Goal: Transaction & Acquisition: Download file/media

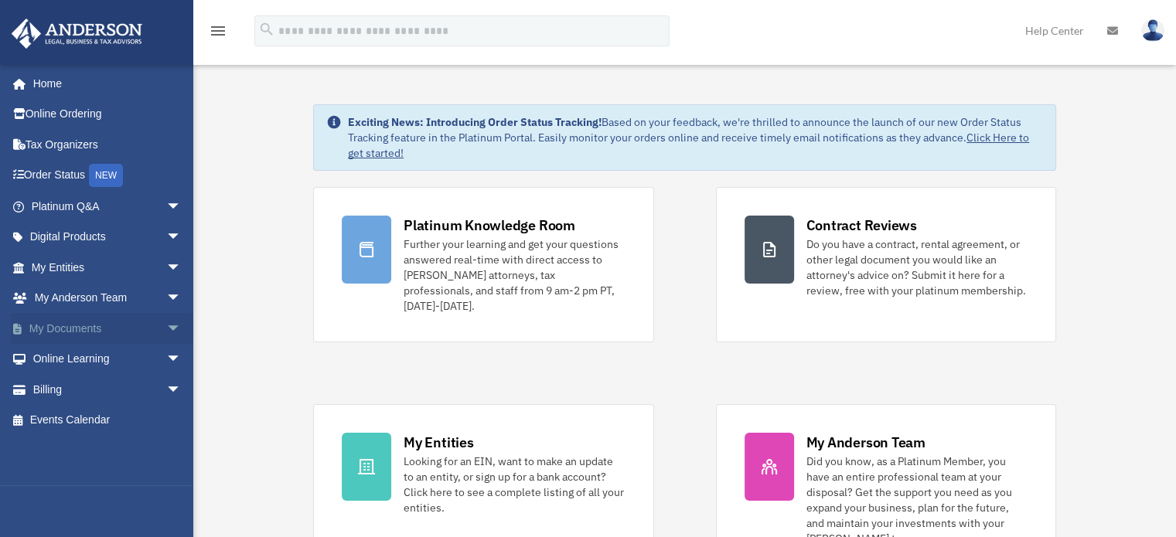
click at [166, 326] on span "arrow_drop_down" at bounding box center [181, 329] width 31 height 32
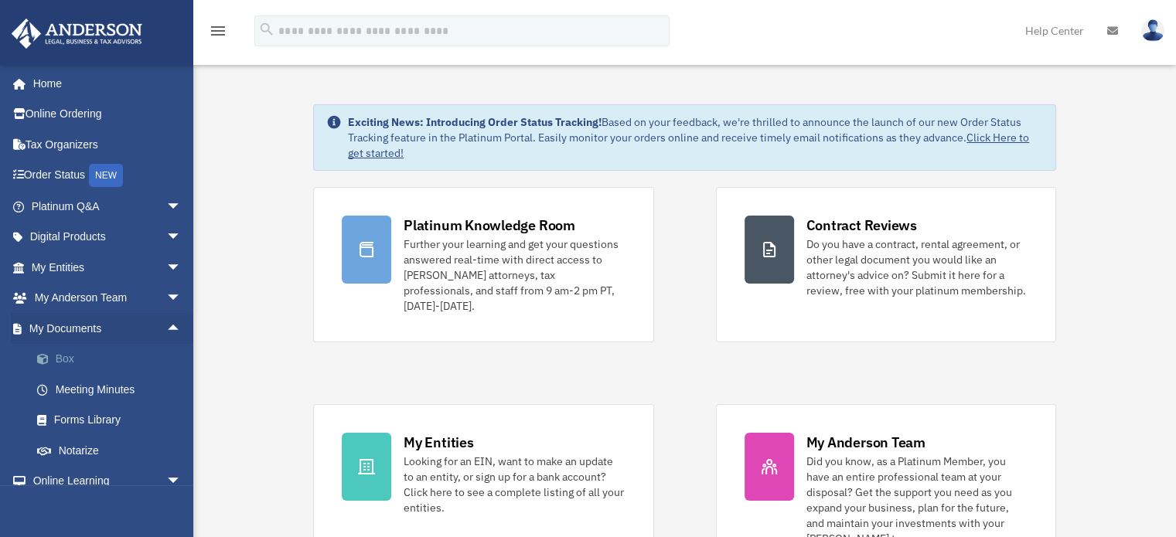
click at [82, 360] on link "Box" at bounding box center [113, 359] width 183 height 31
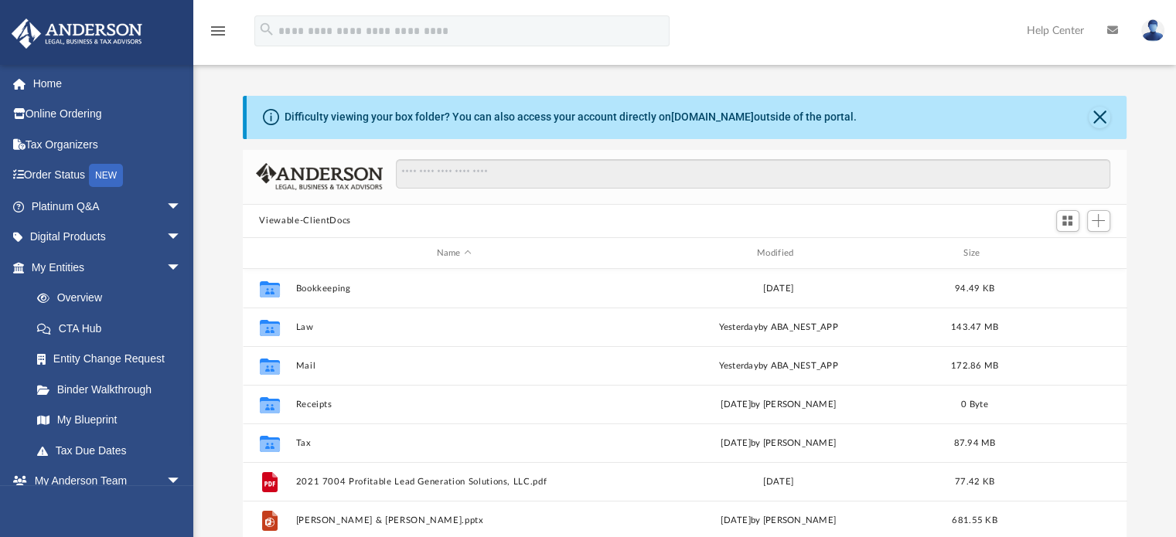
scroll to position [339, 872]
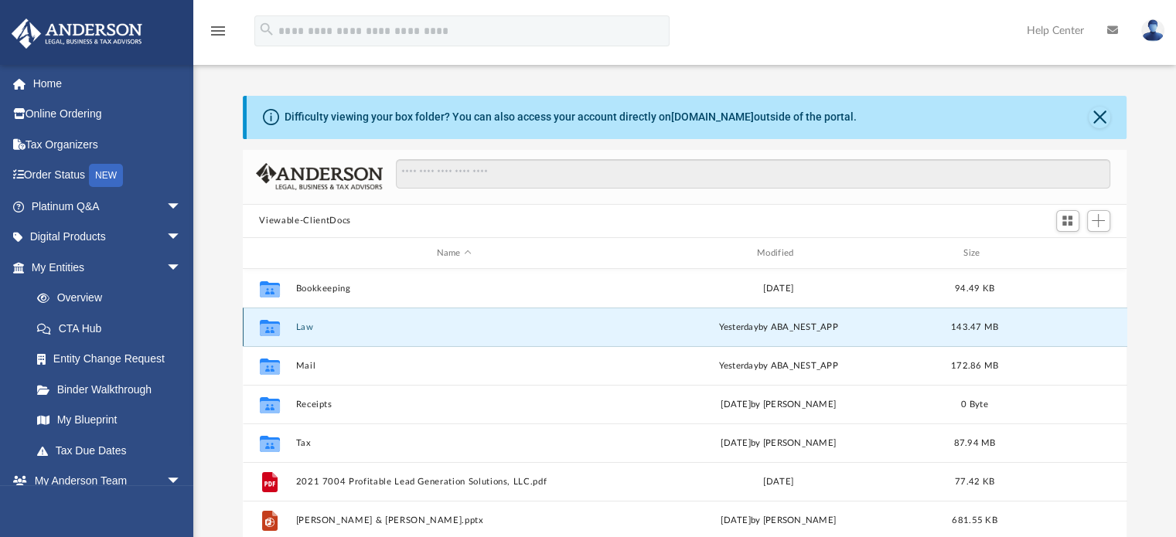
click at [298, 326] on button "Law" at bounding box center [453, 327] width 317 height 10
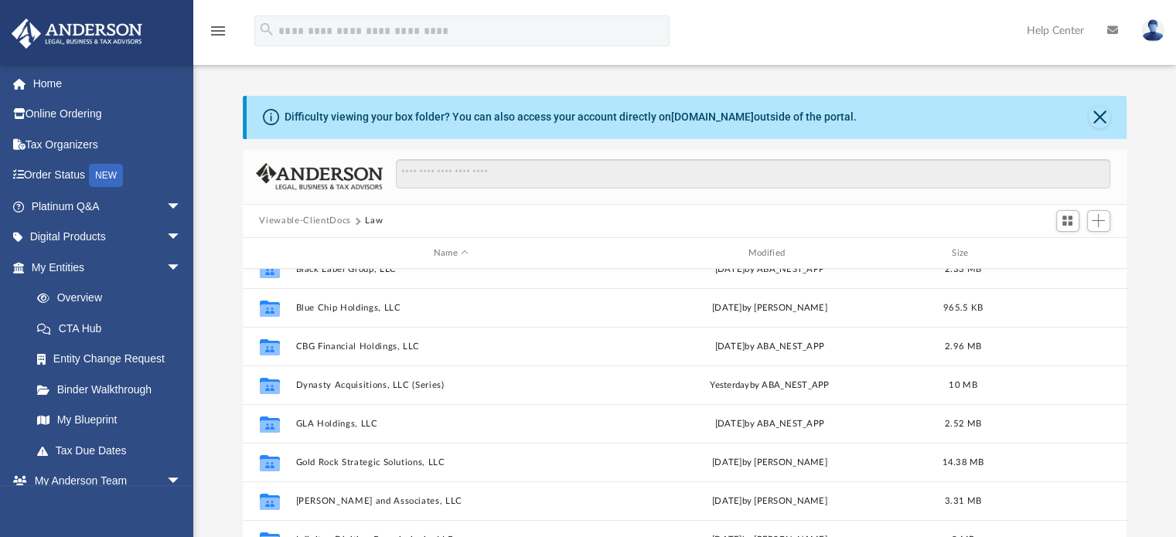
scroll to position [213, 0]
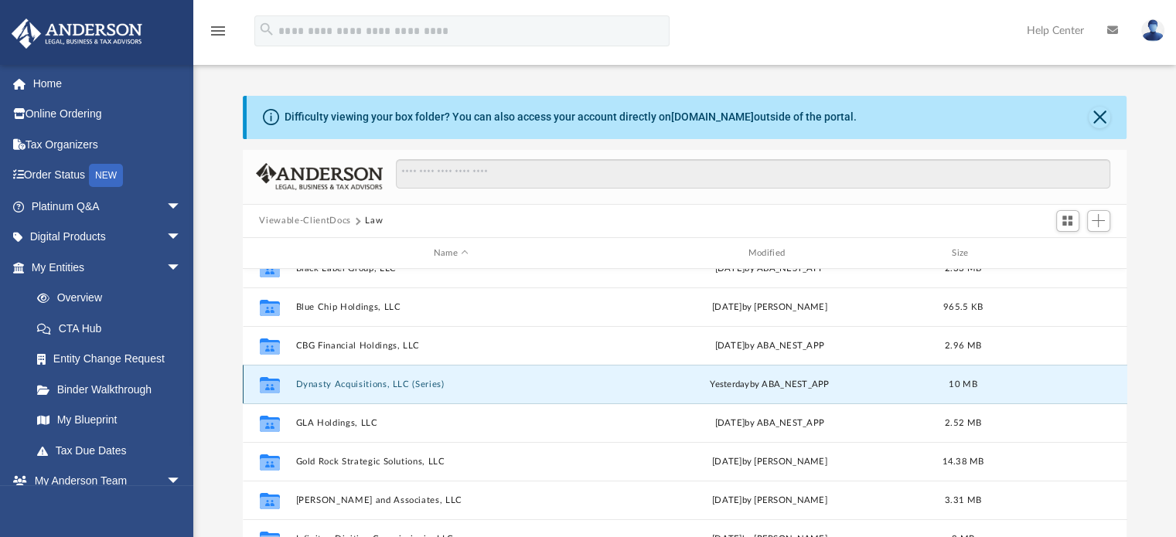
click at [384, 383] on button "Dynasty Acquisitions, LLC (Series)" at bounding box center [451, 385] width 312 height 10
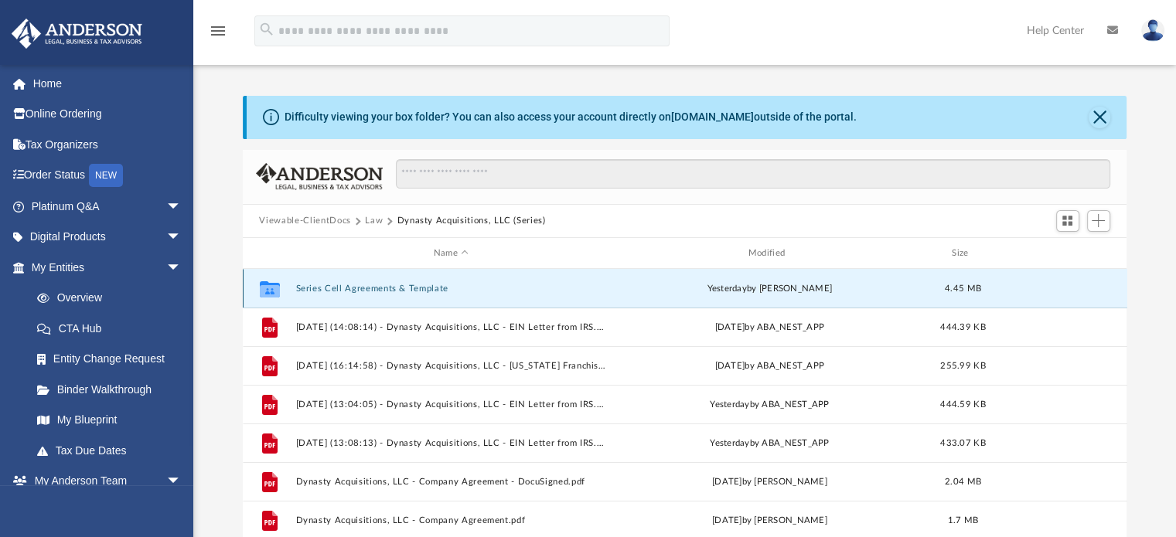
click at [335, 285] on button "Series Cell Agreements & Template" at bounding box center [451, 289] width 312 height 10
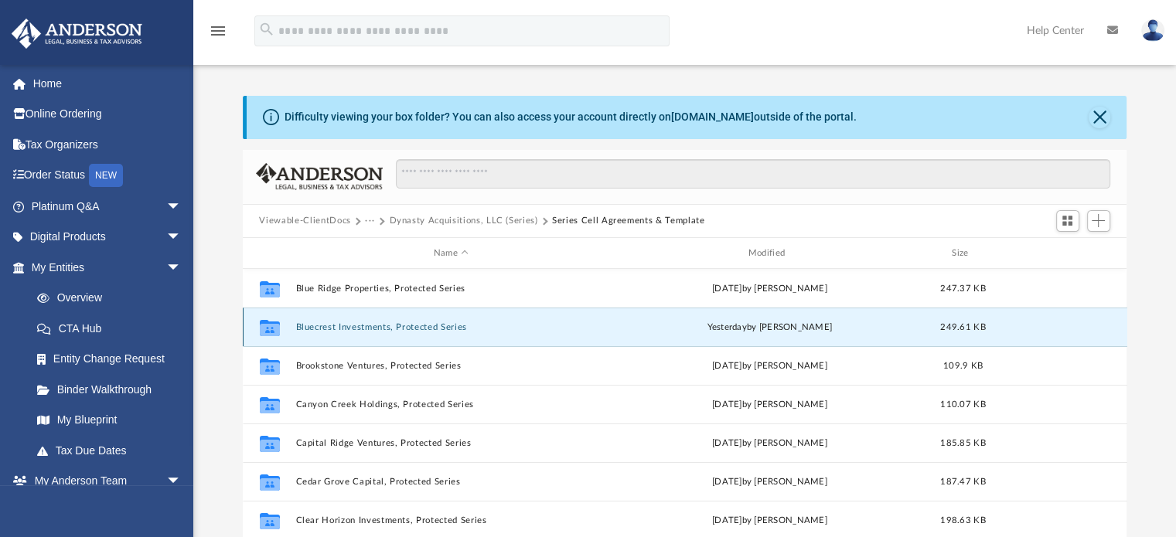
click at [395, 326] on button "Bluecrest Investments, Protected Series" at bounding box center [451, 327] width 312 height 10
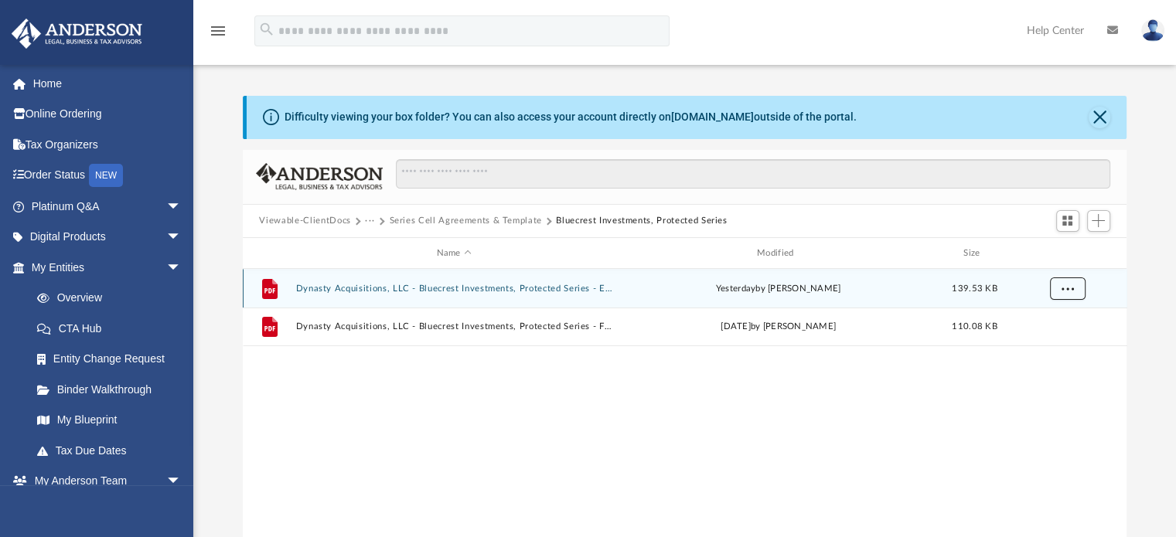
click at [1073, 293] on button "More options" at bounding box center [1067, 289] width 36 height 23
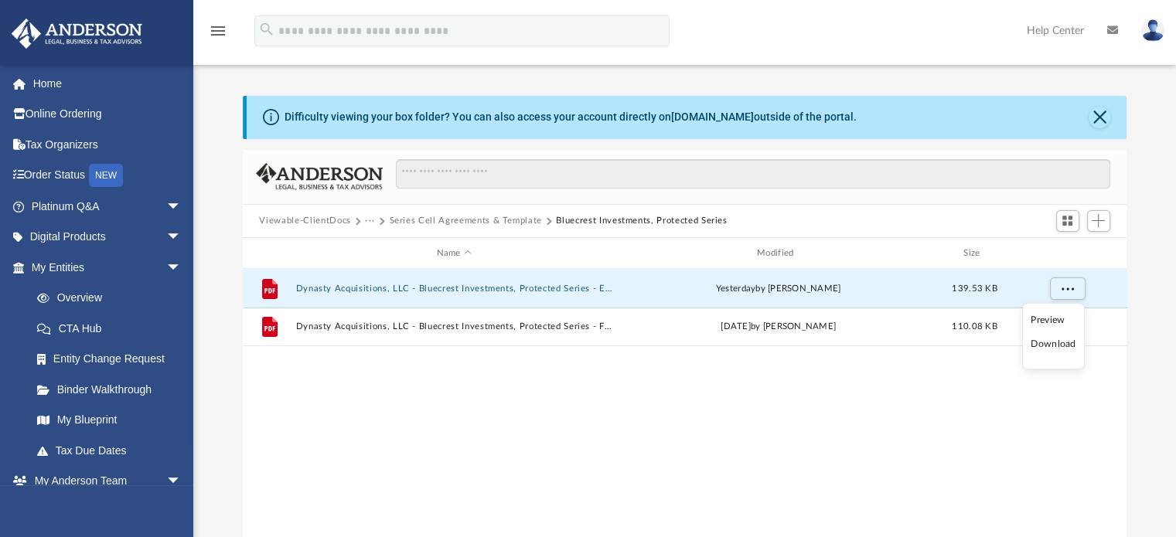
click at [1042, 346] on li "Download" at bounding box center [1053, 344] width 45 height 16
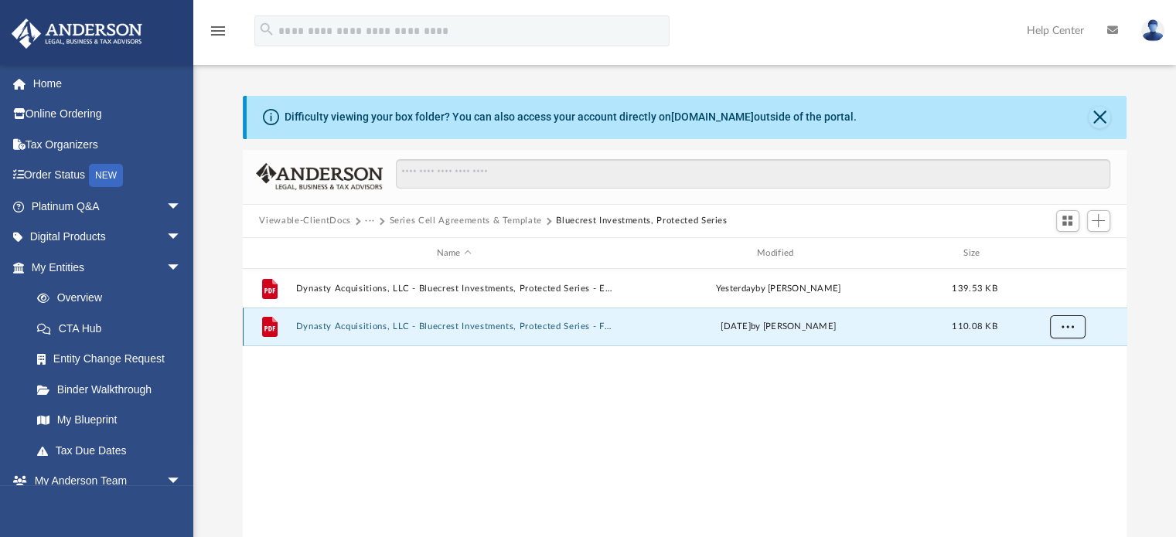
click at [1070, 329] on span "More options" at bounding box center [1067, 326] width 12 height 9
click at [1039, 386] on li "Download" at bounding box center [1053, 383] width 45 height 16
click at [513, 214] on button "Series Cell Agreements & Template" at bounding box center [465, 221] width 152 height 14
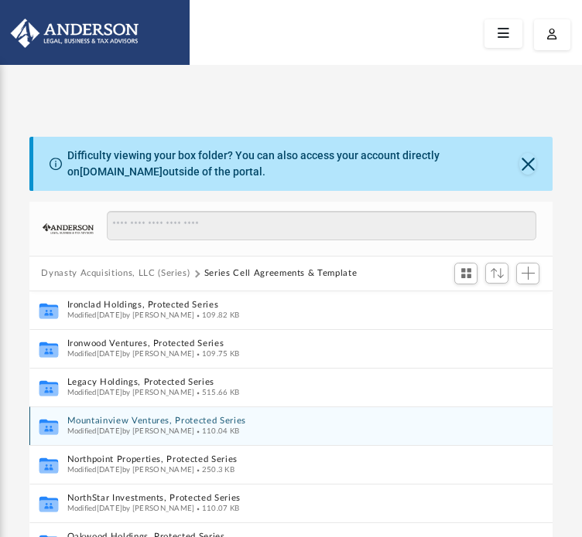
scroll to position [427, 0]
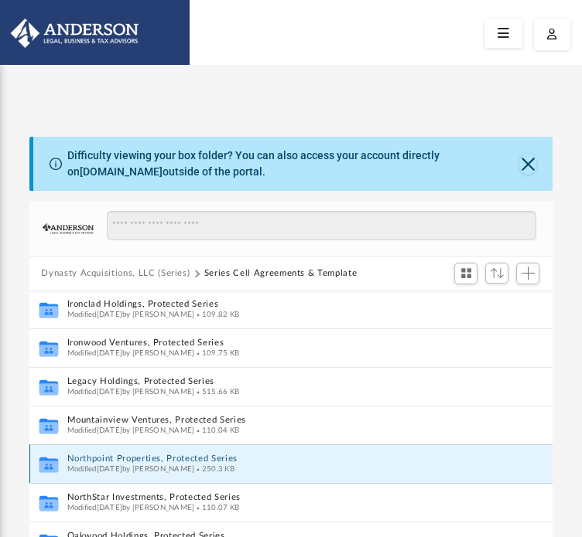
click at [128, 457] on button "Northpoint Properties, Protected Series" at bounding box center [275, 459] width 416 height 10
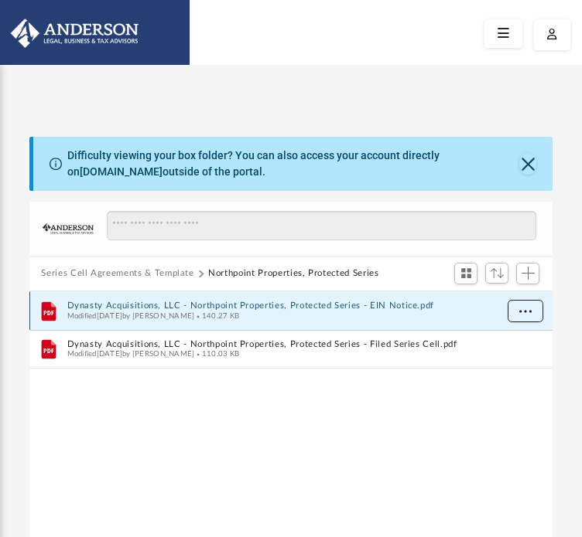
click at [512, 310] on button "More options" at bounding box center [525, 310] width 36 height 23
click at [492, 364] on li "Download" at bounding box center [510, 366] width 45 height 16
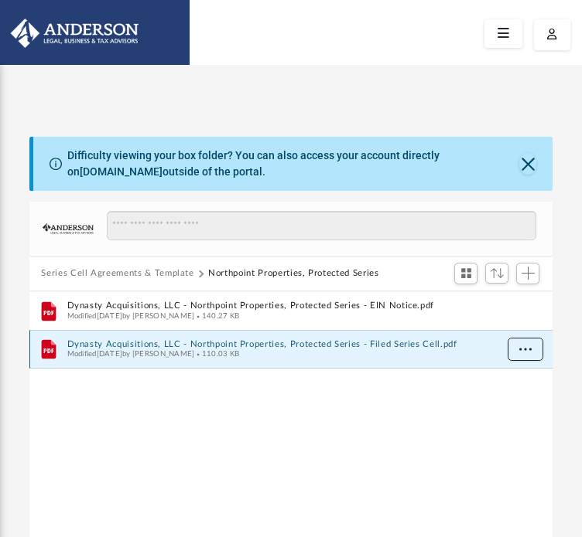
click at [530, 346] on span "More options" at bounding box center [524, 349] width 12 height 9
click at [500, 408] on li "Download" at bounding box center [510, 405] width 45 height 16
click at [155, 271] on button "Series Cell Agreements & Template" at bounding box center [117, 274] width 152 height 14
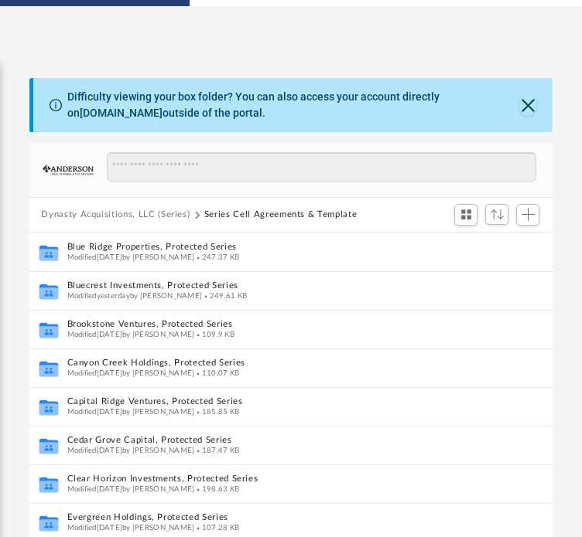
scroll to position [61, 0]
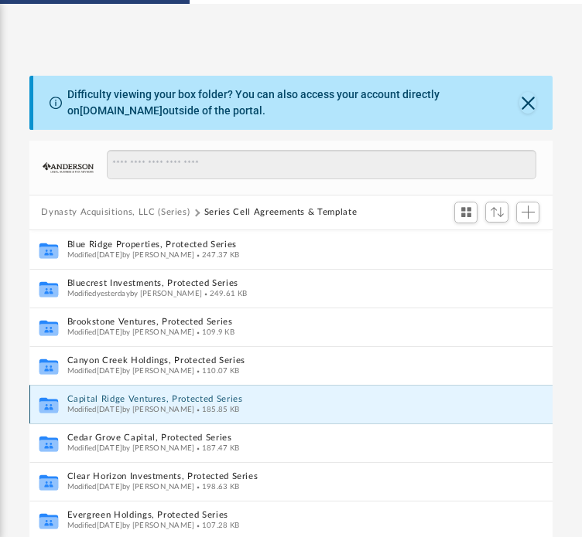
click at [150, 397] on button "Capital Ridge Ventures, Protected Series" at bounding box center [275, 399] width 416 height 10
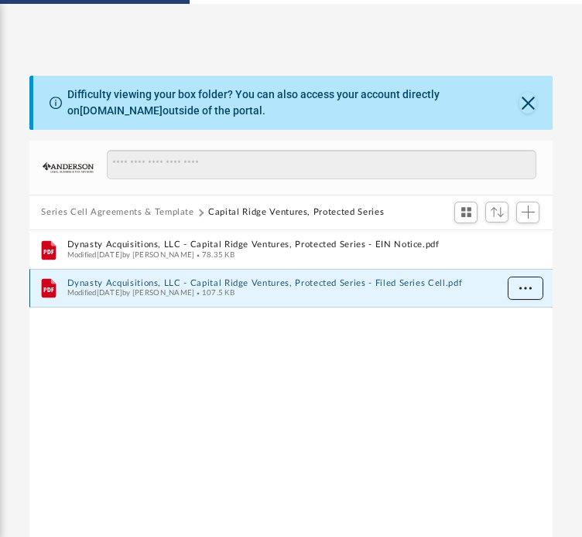
click at [524, 284] on span "More options" at bounding box center [524, 288] width 12 height 9
click at [493, 341] on li "Download" at bounding box center [510, 344] width 45 height 16
click at [185, 211] on button "Series Cell Agreements & Template" at bounding box center [117, 213] width 152 height 14
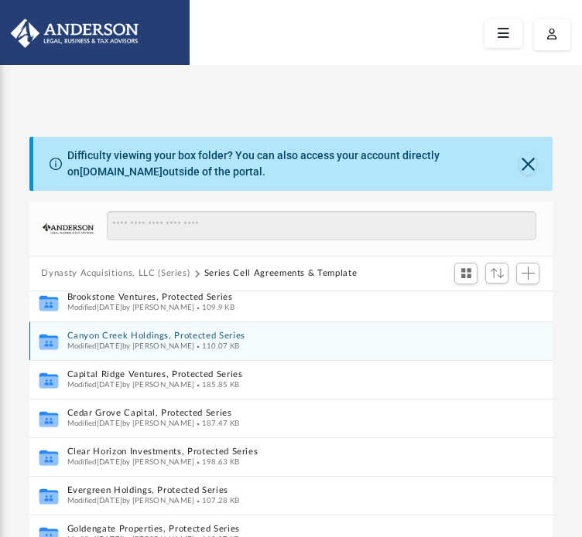
scroll to position [87, 0]
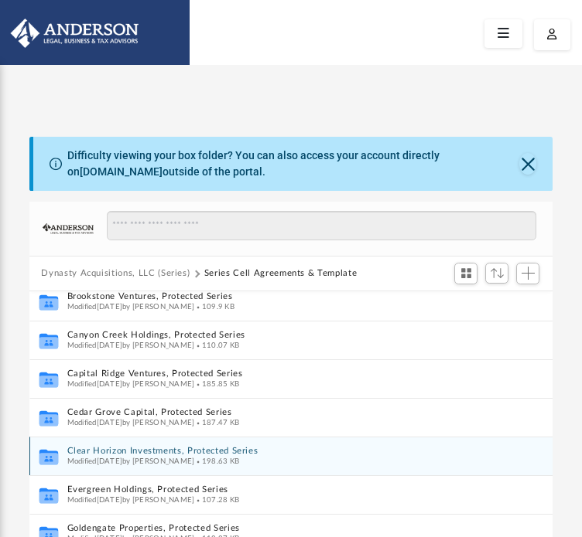
click at [118, 451] on button "Clear Horizon Investments, Protected Series" at bounding box center [275, 451] width 416 height 10
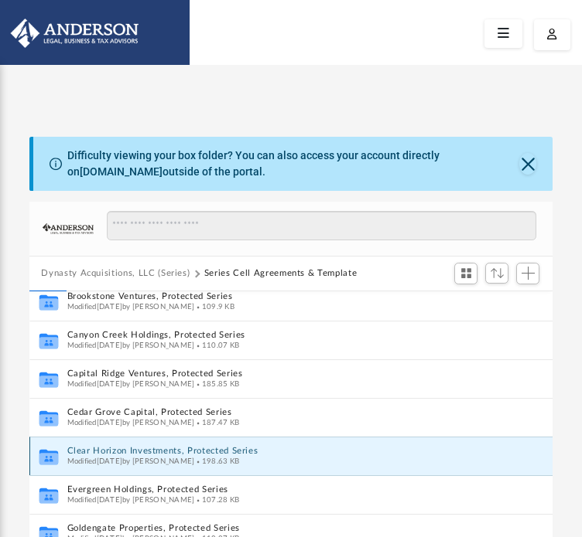
scroll to position [0, 0]
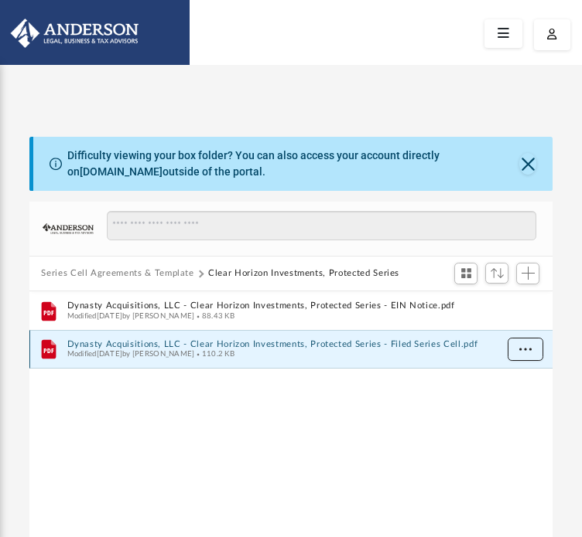
click at [534, 347] on button "More options" at bounding box center [525, 349] width 36 height 23
click at [504, 402] on li "Download" at bounding box center [510, 405] width 45 height 16
click at [179, 270] on button "Series Cell Agreements & Template" at bounding box center [117, 274] width 152 height 14
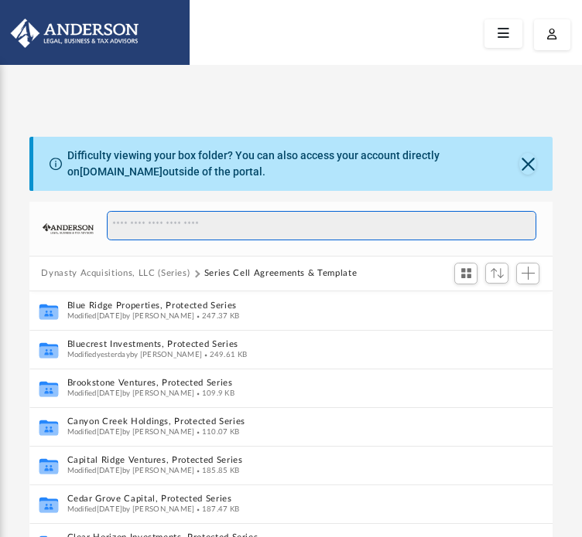
click at [148, 218] on input "Search files and folders" at bounding box center [321, 225] width 428 height 29
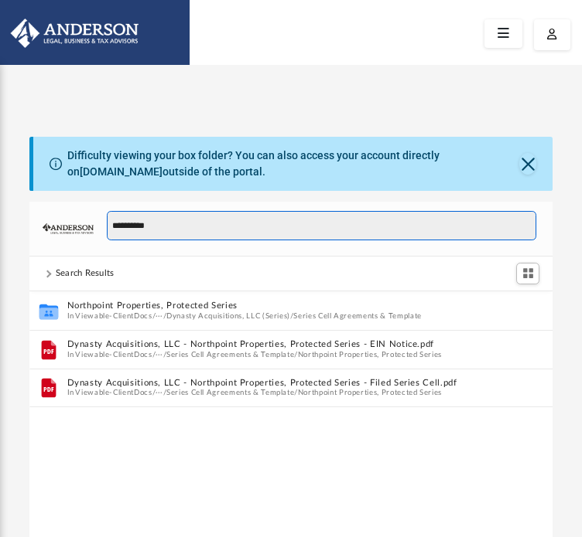
click at [157, 236] on input "**********" at bounding box center [321, 225] width 428 height 29
type input "*"
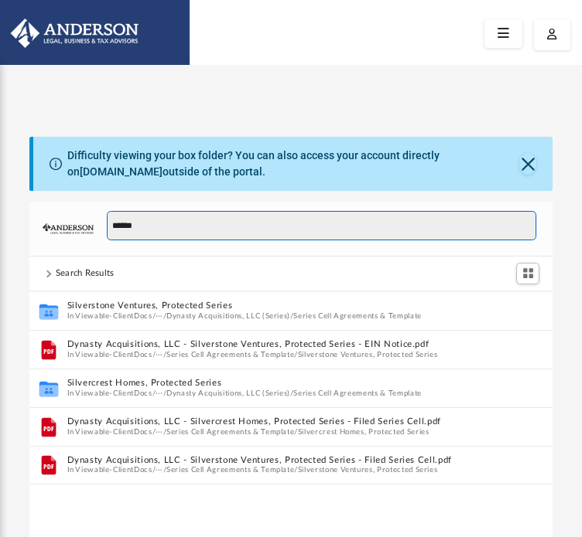
type input "******"
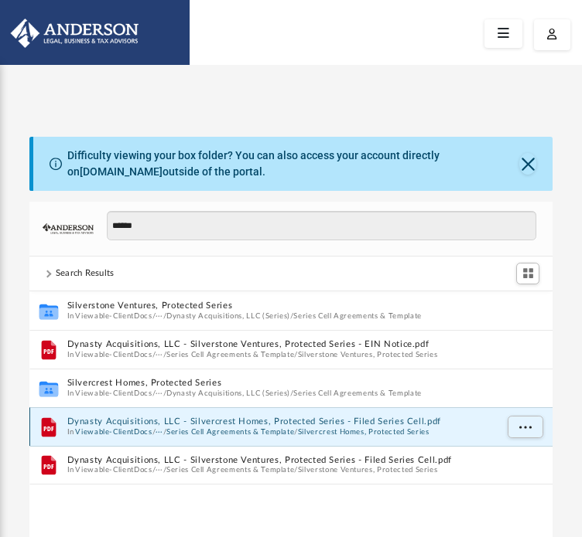
click at [338, 419] on button "Dynasty Acquisitions, LLC - Silvercrest Homes, Protected Series - Filed Series …" at bounding box center [281, 422] width 428 height 10
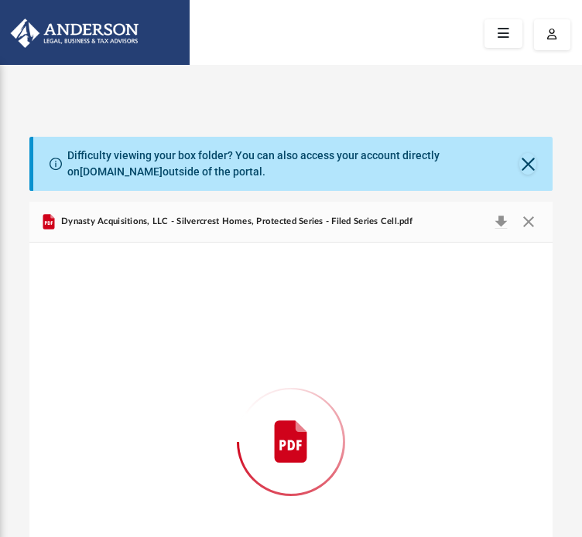
scroll to position [104, 0]
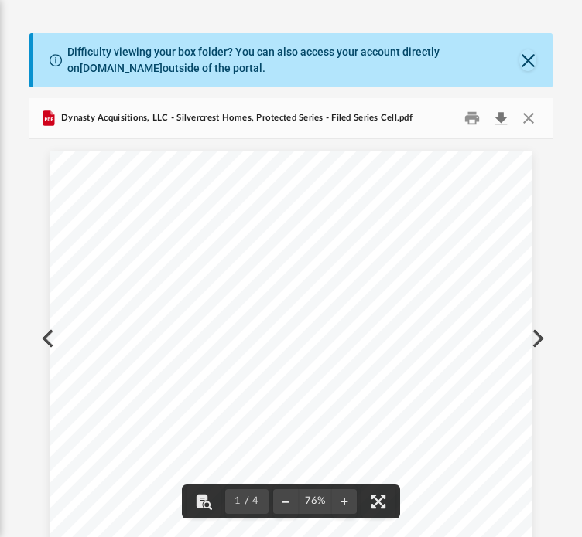
click at [501, 120] on button "Download" at bounding box center [501, 118] width 28 height 24
click at [126, 231] on div "Page 1" at bounding box center [290, 462] width 481 height 623
click at [527, 111] on button "Close" at bounding box center [528, 118] width 28 height 24
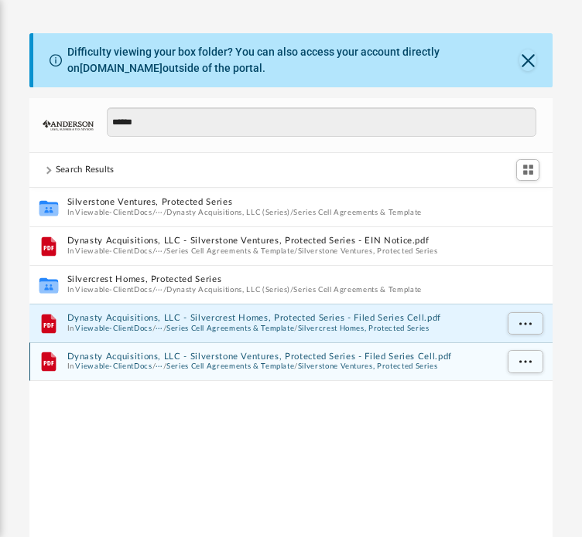
click at [352, 357] on button "Dynasty Acquisitions, LLC - Silverstone Ventures, Protected Series - Filed Seri…" at bounding box center [281, 356] width 428 height 10
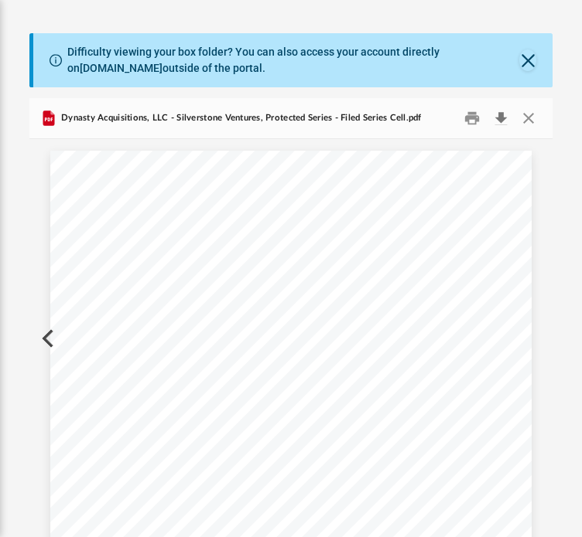
click at [501, 120] on button "Download" at bounding box center [501, 118] width 28 height 24
